Goal: Find specific page/section: Find specific page/section

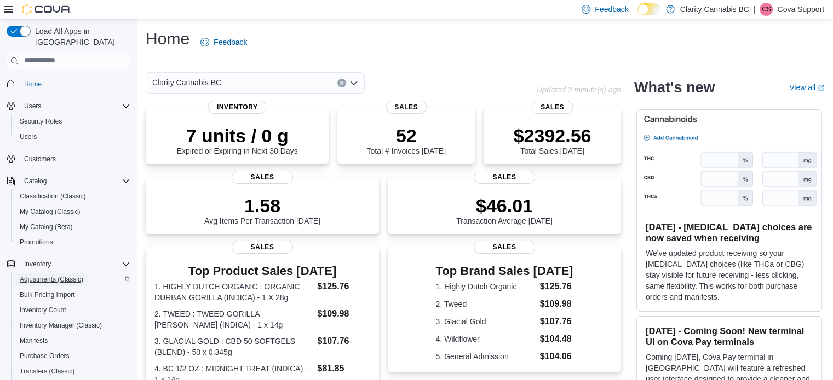
click at [60, 275] on span "Adjustments (Classic)" at bounding box center [52, 279] width 64 height 9
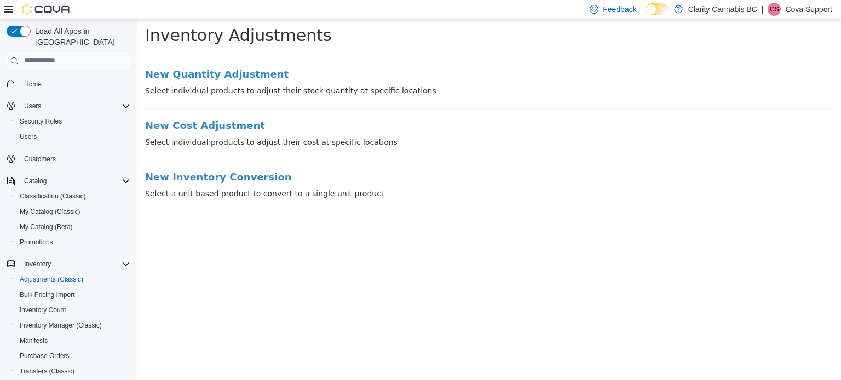
drag, startPoint x: 797, startPoint y: 14, endPoint x: 807, endPoint y: 8, distance: 11.5
click at [807, 7] on p "Cova Support" at bounding box center [808, 9] width 47 height 13
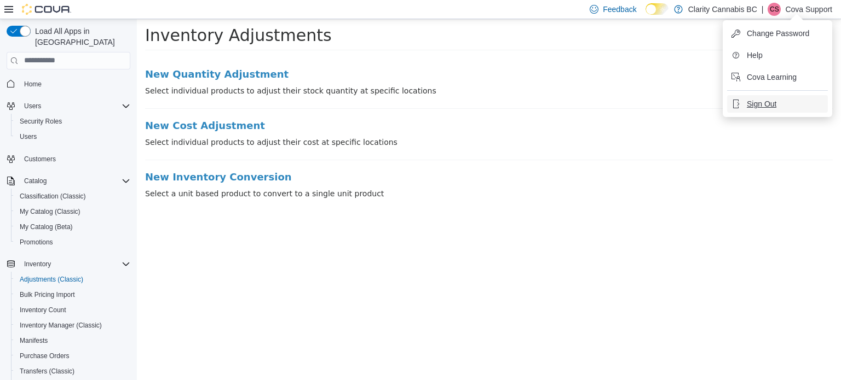
click at [769, 100] on span "Sign Out" at bounding box center [762, 104] width 30 height 11
